Goal: Unclear

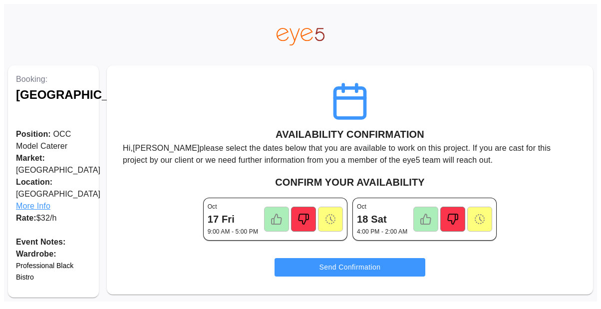
click at [272, 220] on icon at bounding box center [276, 219] width 12 height 12
click at [424, 218] on icon at bounding box center [426, 219] width 12 height 12
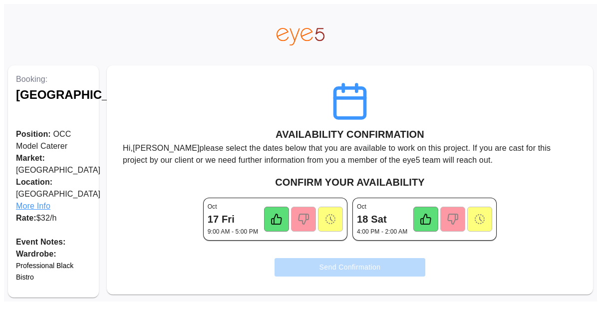
click at [366, 264] on button "Send Confirmation" at bounding box center [349, 267] width 151 height 18
